Goal: Obtain resource: Obtain resource

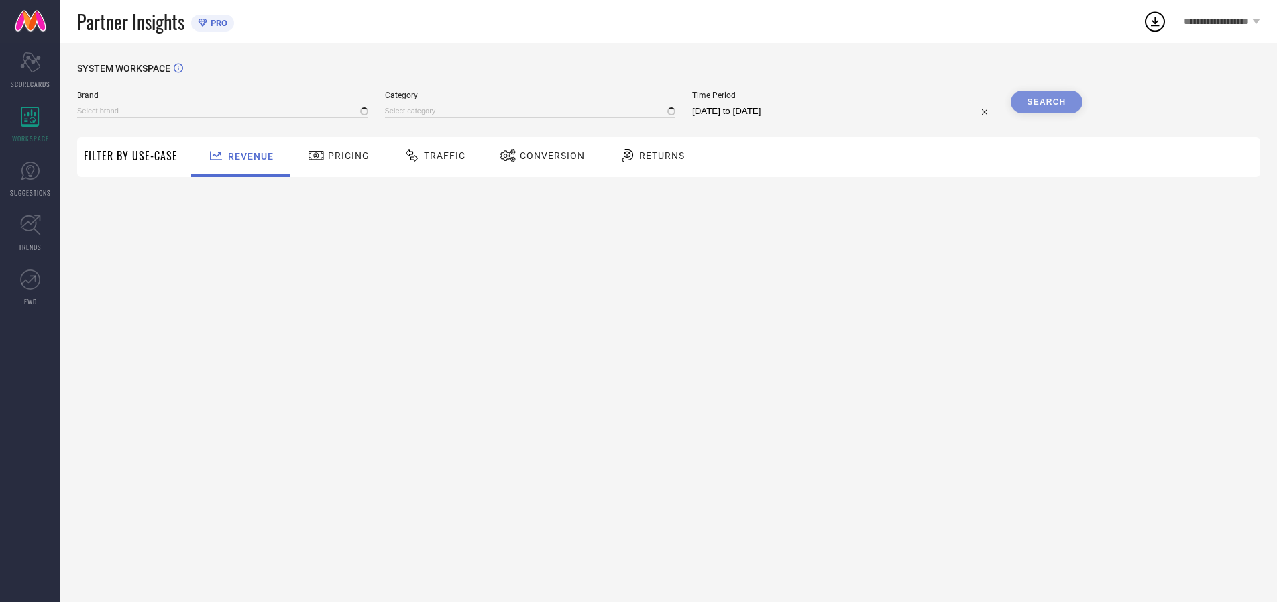
type input "ARROW"
type input "All"
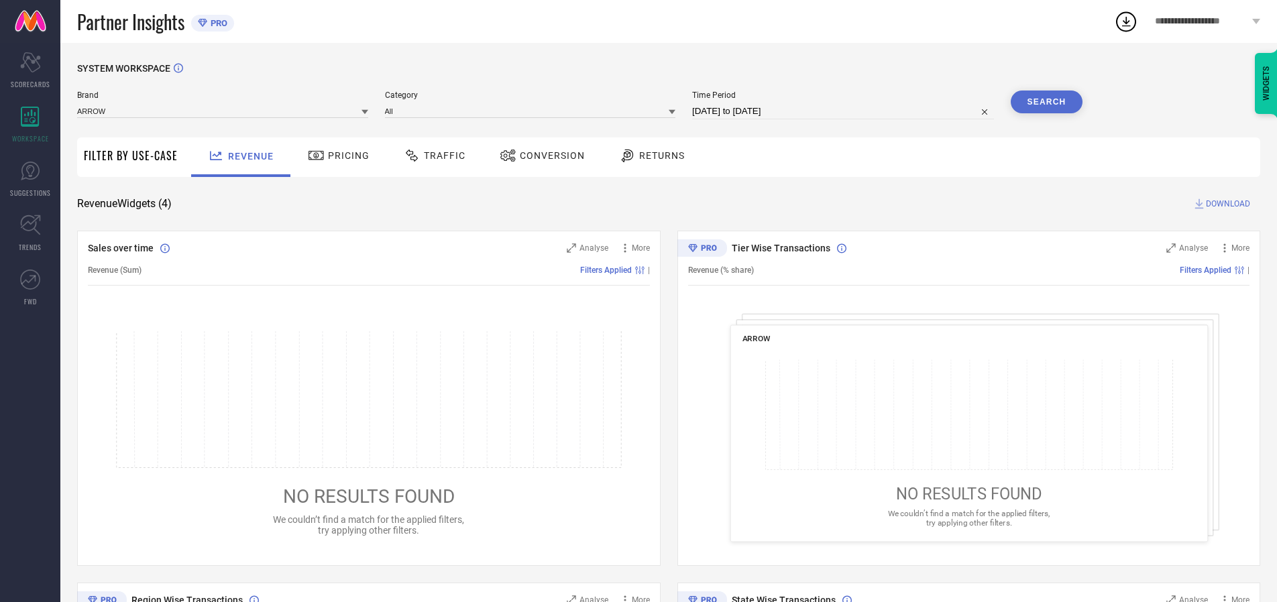
click at [431, 156] on span "Traffic" at bounding box center [445, 155] width 42 height 11
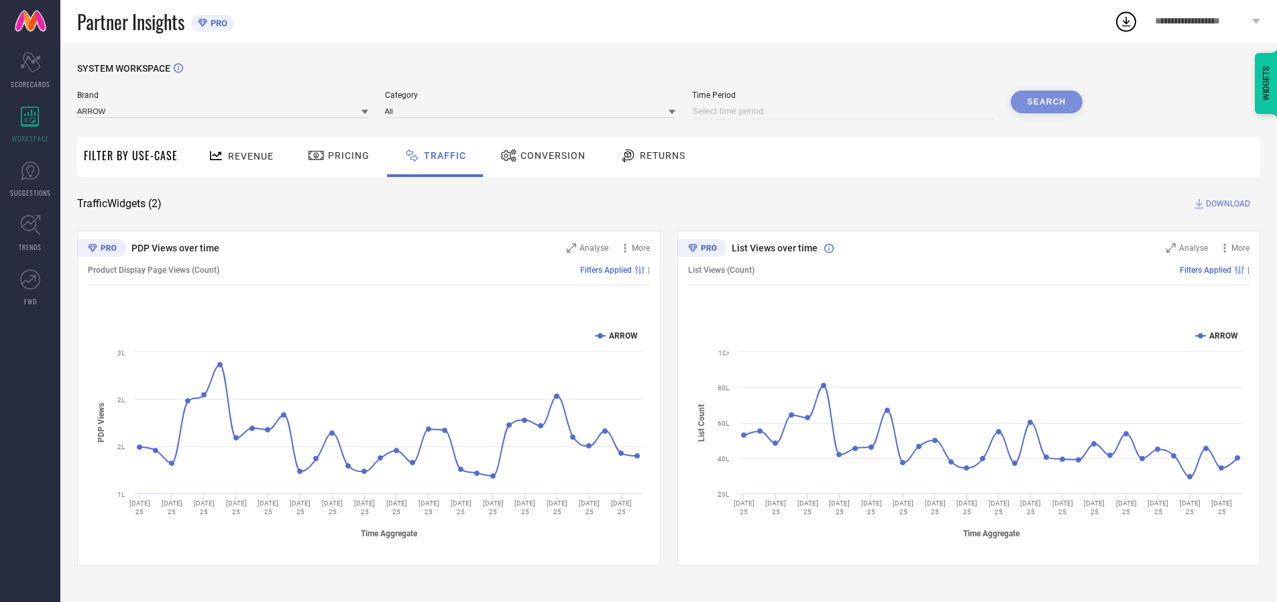
click at [845, 111] on input at bounding box center [843, 111] width 302 height 16
select select "7"
select select "2025"
select select "8"
select select "2025"
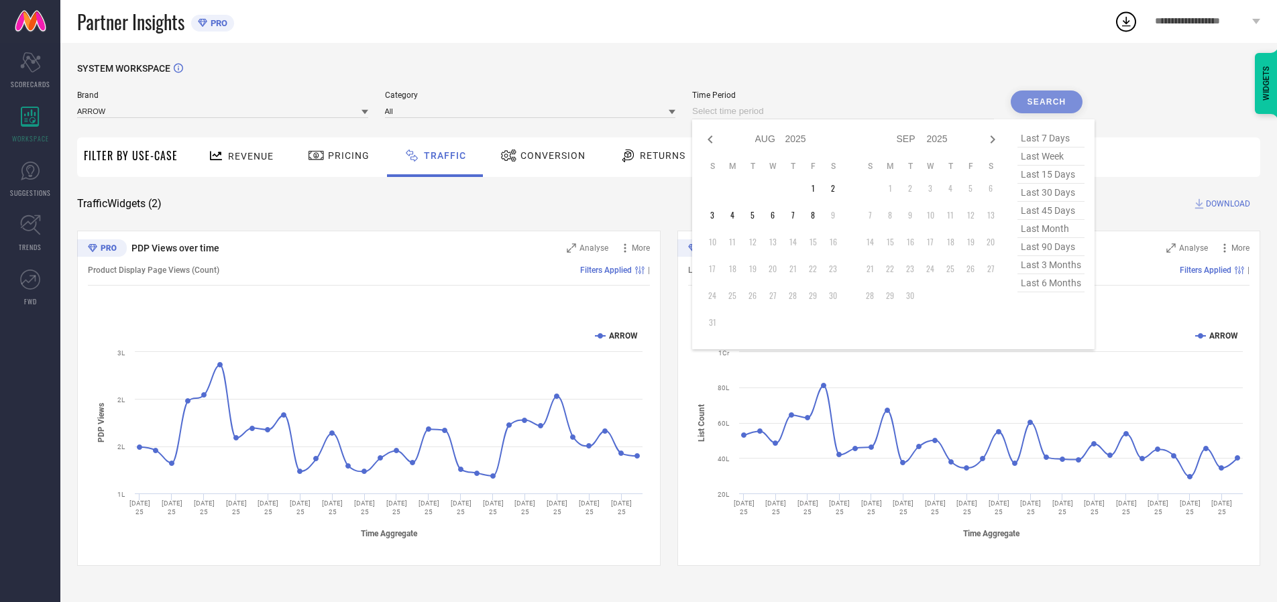
click at [777, 215] on td "6" at bounding box center [773, 215] width 20 height 20
type input "[DATE] to [DATE]"
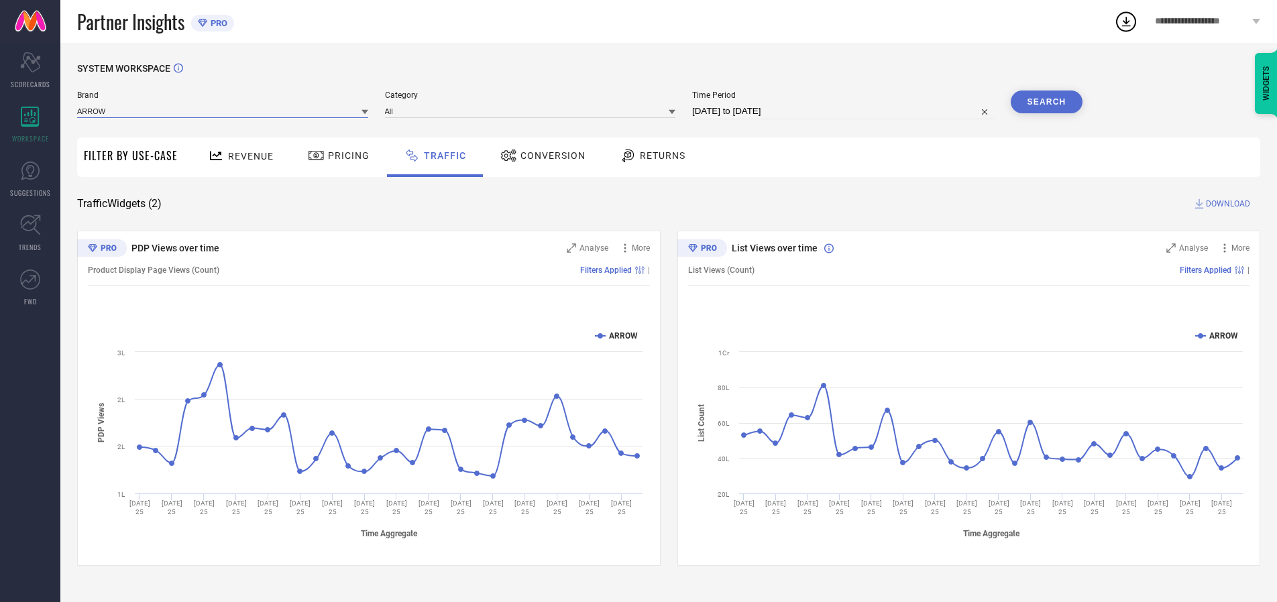
click at [223, 111] on input at bounding box center [222, 111] width 291 height 14
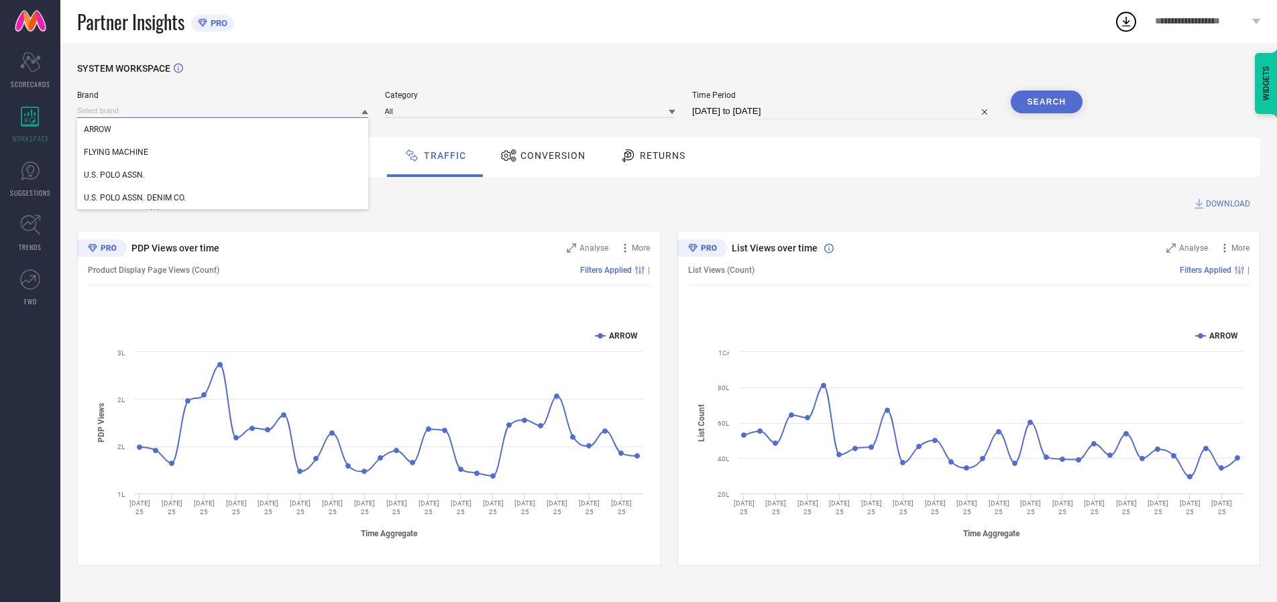
click at [223, 111] on input at bounding box center [222, 111] width 291 height 14
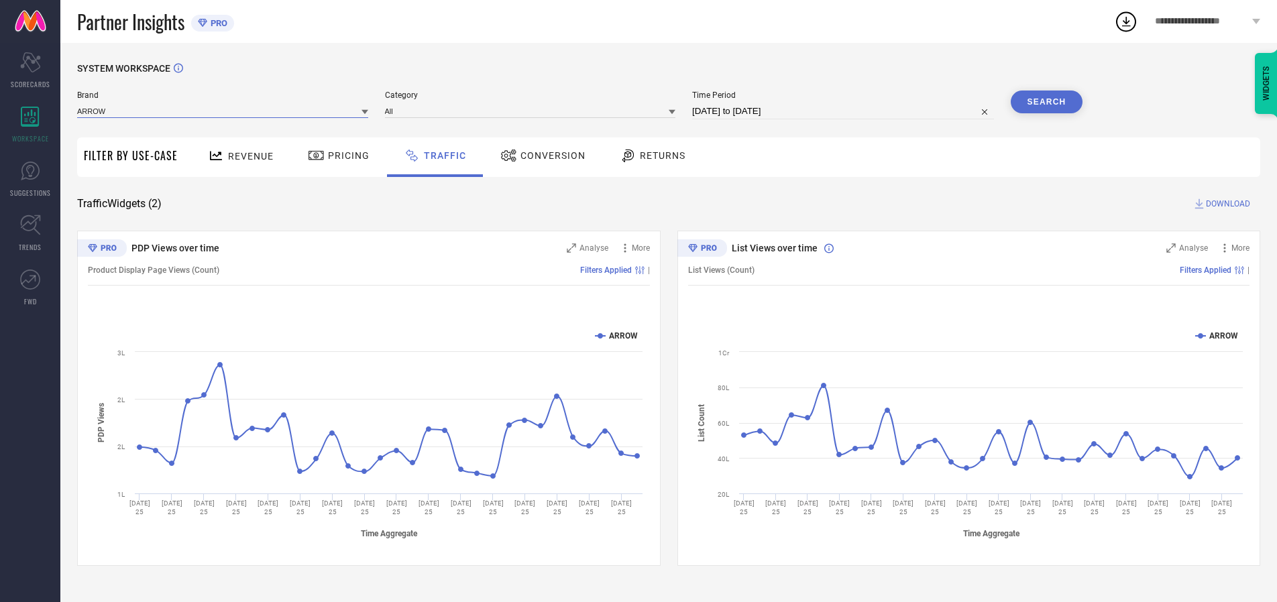
click at [223, 111] on input at bounding box center [222, 111] width 291 height 14
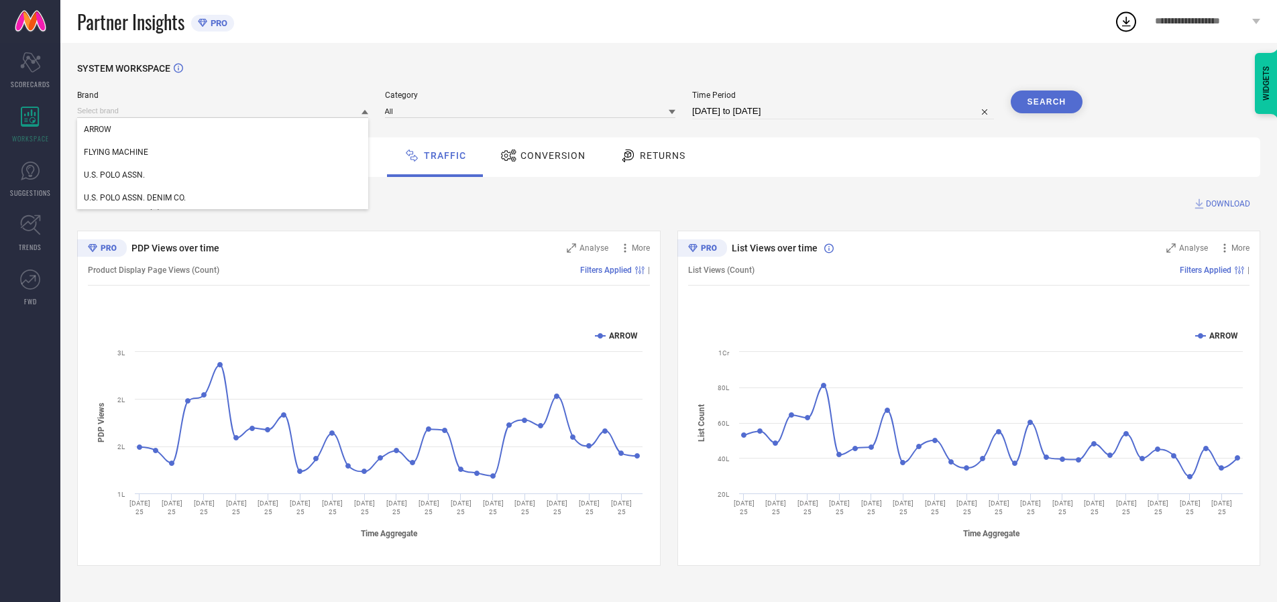
click at [223, 175] on div "U.S. POLO ASSN." at bounding box center [222, 175] width 291 height 23
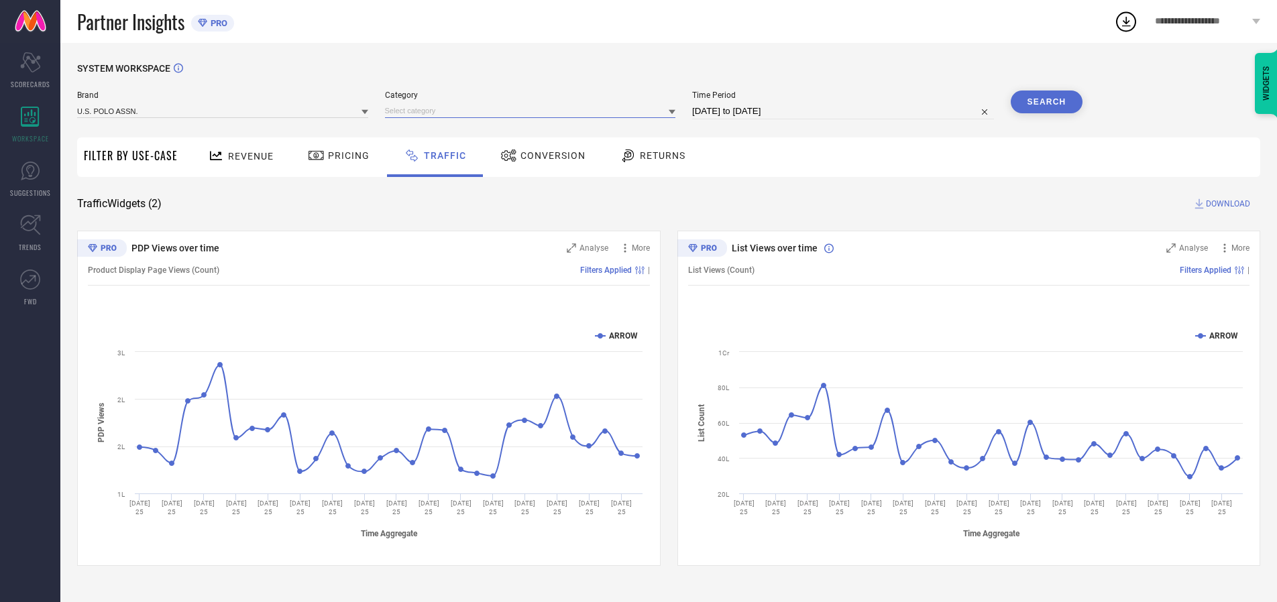
click at [533, 111] on input at bounding box center [530, 111] width 291 height 14
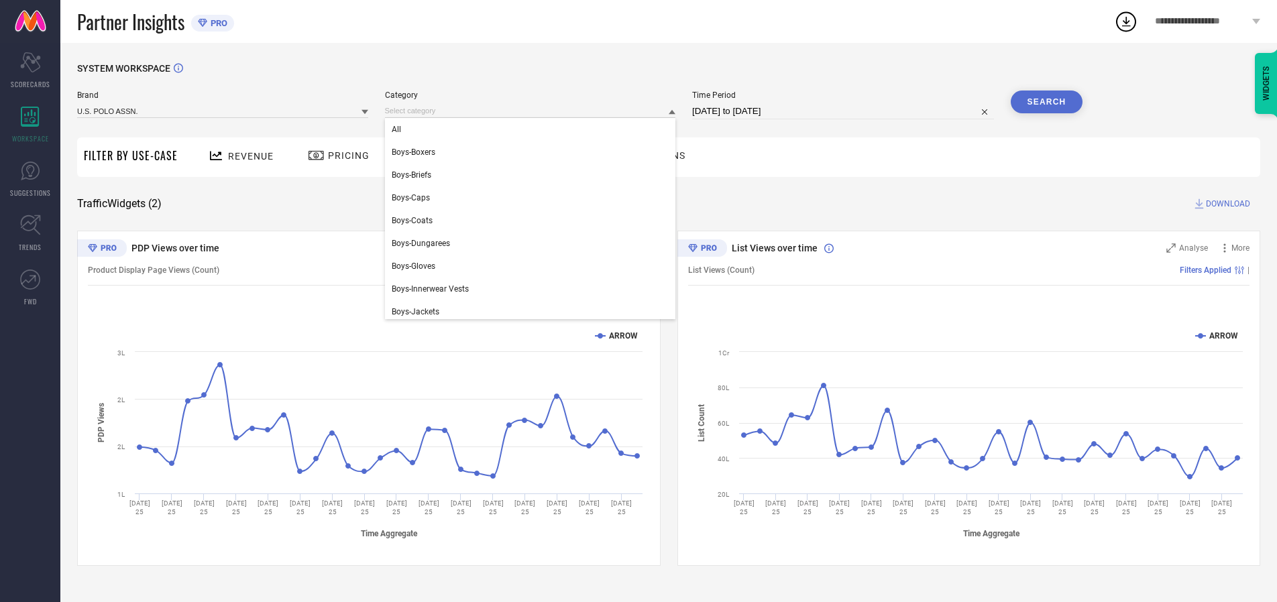
click at [533, 129] on div "All" at bounding box center [530, 129] width 291 height 23
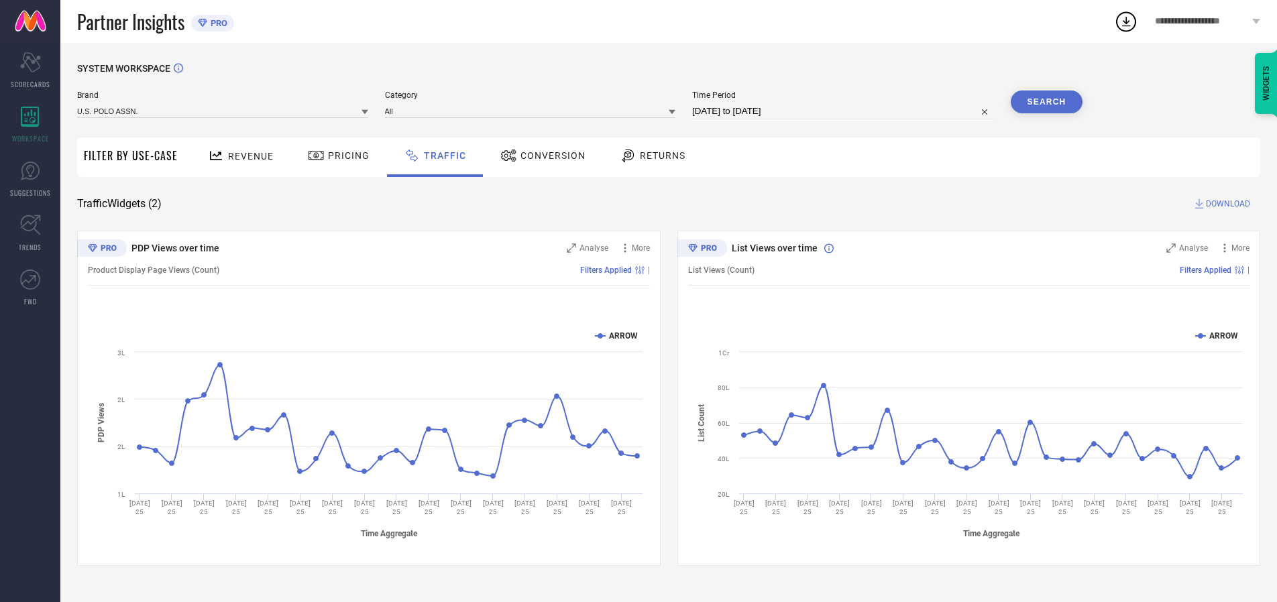
click at [1047, 102] on button "Search" at bounding box center [1047, 102] width 72 height 23
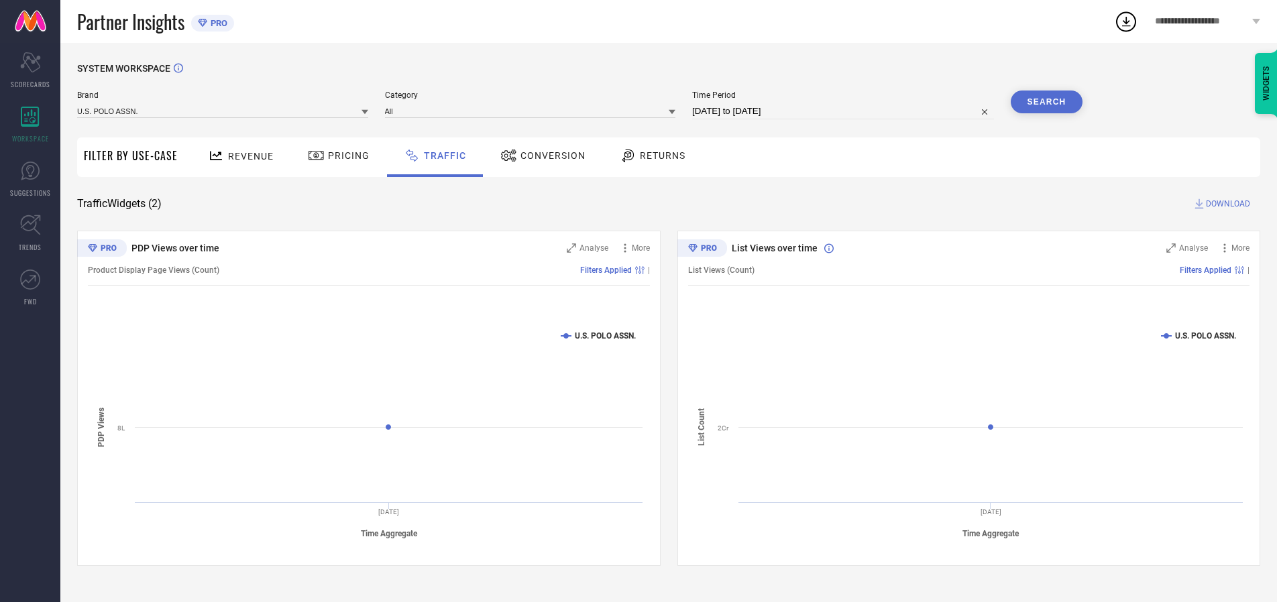
click at [1226, 204] on span "DOWNLOAD" at bounding box center [1228, 203] width 44 height 13
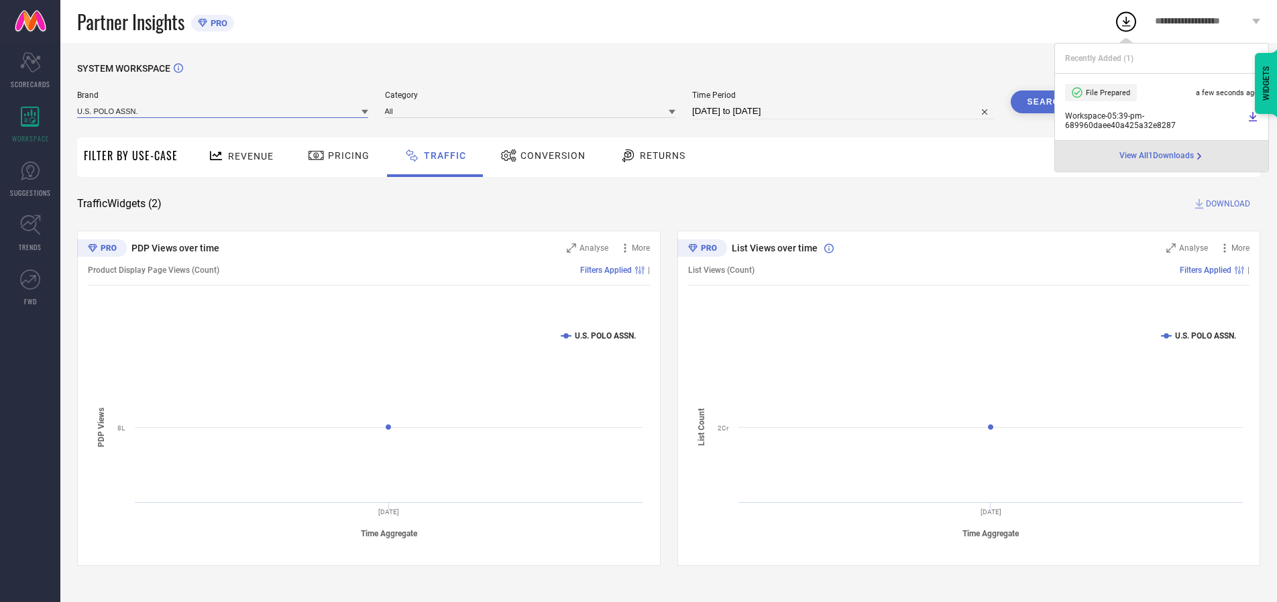
click at [223, 111] on input at bounding box center [222, 111] width 291 height 14
